Goal: Task Accomplishment & Management: Use online tool/utility

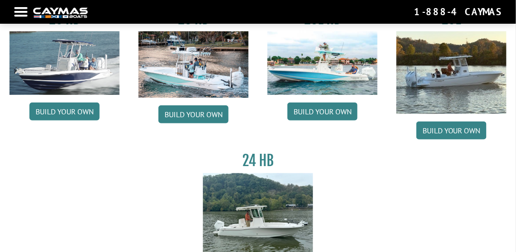
scroll to position [54, 0]
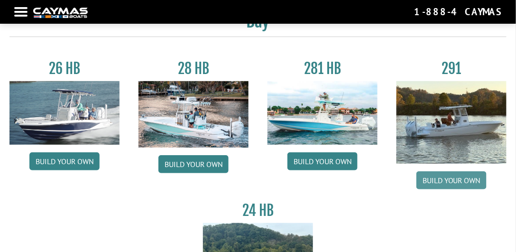
click at [443, 179] on link "Build your own" at bounding box center [451, 180] width 70 height 18
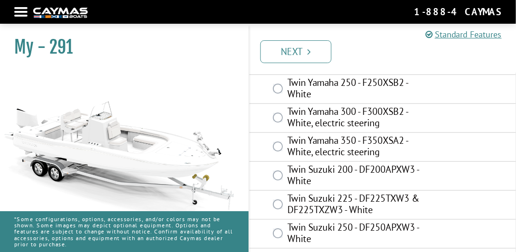
scroll to position [220, 0]
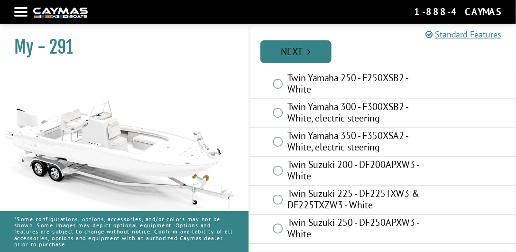
click at [301, 53] on link "Next" at bounding box center [295, 51] width 71 height 23
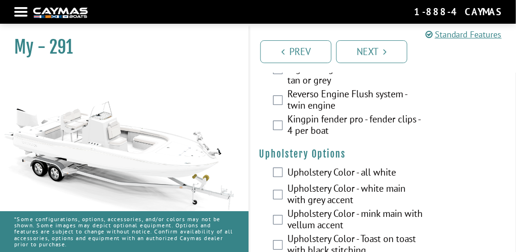
scroll to position [2556, 0]
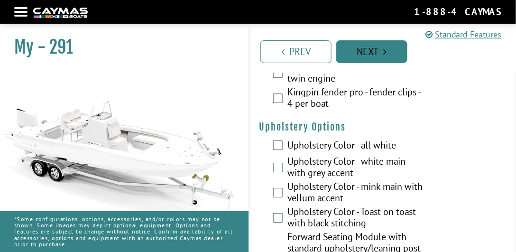
click at [373, 58] on link "Next" at bounding box center [371, 51] width 71 height 23
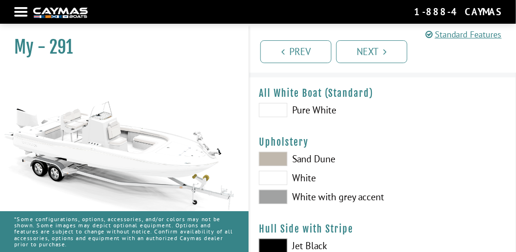
scroll to position [27, 0]
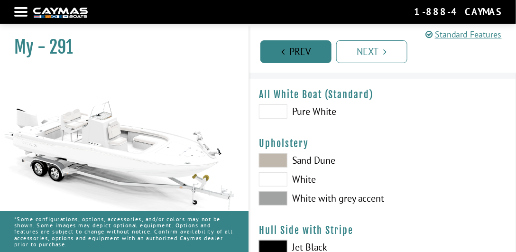
click at [297, 45] on link "Prev" at bounding box center [295, 51] width 71 height 23
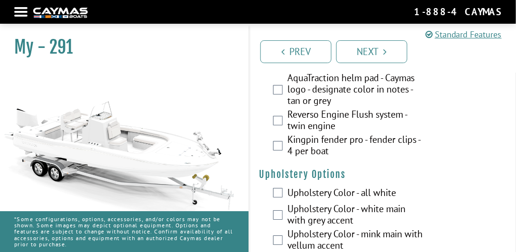
scroll to position [2546, 0]
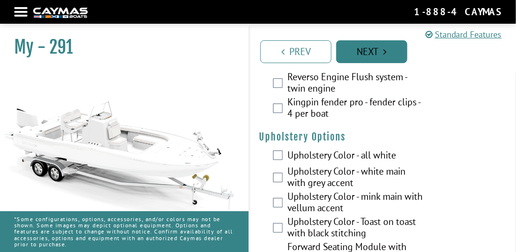
click at [363, 55] on link "Next" at bounding box center [371, 51] width 71 height 23
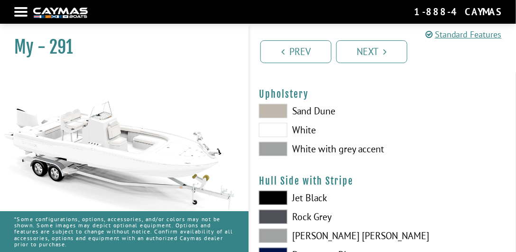
scroll to position [81, 0]
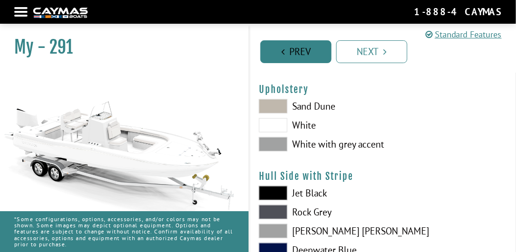
click at [297, 54] on link "Prev" at bounding box center [295, 51] width 71 height 23
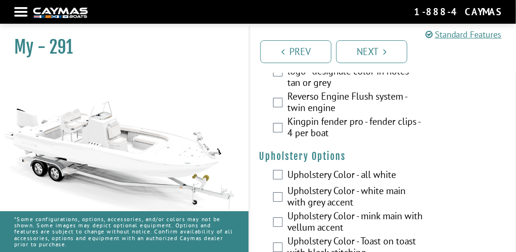
scroll to position [2519, 0]
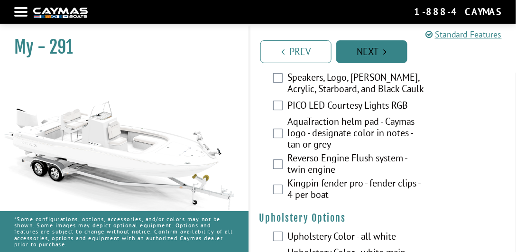
click at [363, 55] on link "Next" at bounding box center [371, 51] width 71 height 23
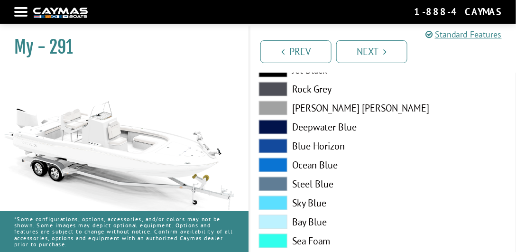
scroll to position [137, 0]
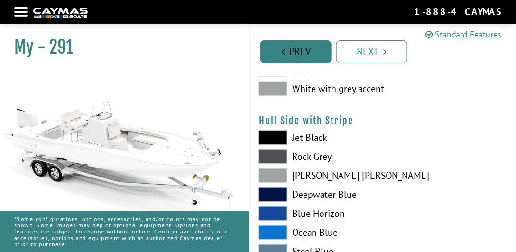
click at [308, 54] on link "Prev" at bounding box center [295, 51] width 71 height 23
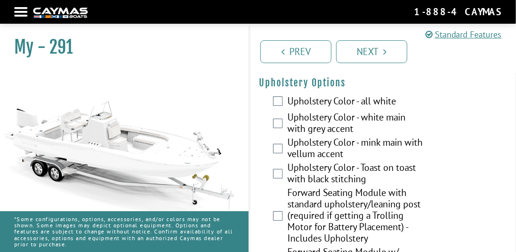
scroll to position [2600, 0]
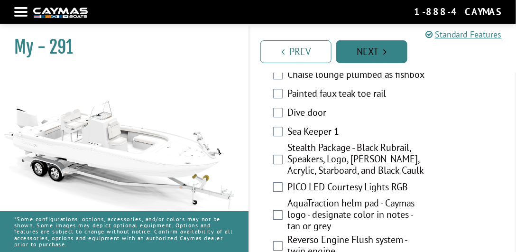
click at [378, 53] on link "Next" at bounding box center [371, 51] width 71 height 23
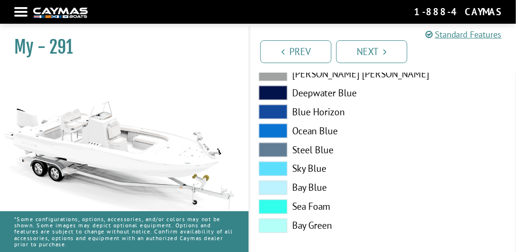
scroll to position [1201, 0]
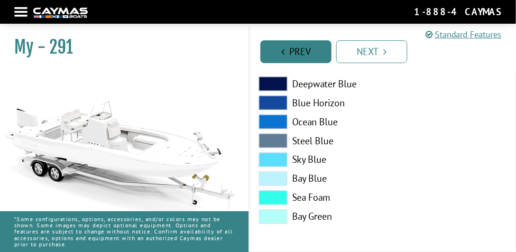
click at [293, 46] on link "Prev" at bounding box center [295, 51] width 71 height 23
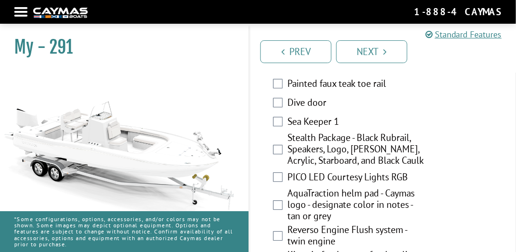
scroll to position [2519, 0]
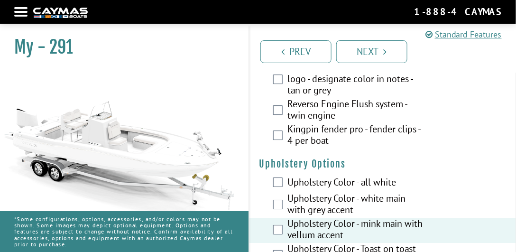
click at [22, 13] on nav "Return to main site Find Dealer Get Brochure Contact Us 1-888-4CAYMAS" at bounding box center [257, 12] width 487 height 14
click at [21, 13] on div at bounding box center [20, 12] width 13 height 2
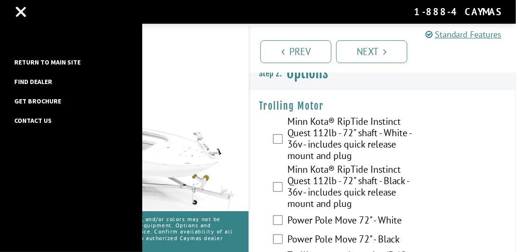
scroll to position [2, 0]
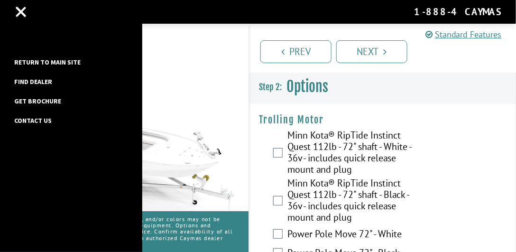
click at [45, 63] on link "Return to main site" at bounding box center [47, 62] width 76 height 12
